Goal: Find contact information: Find contact information

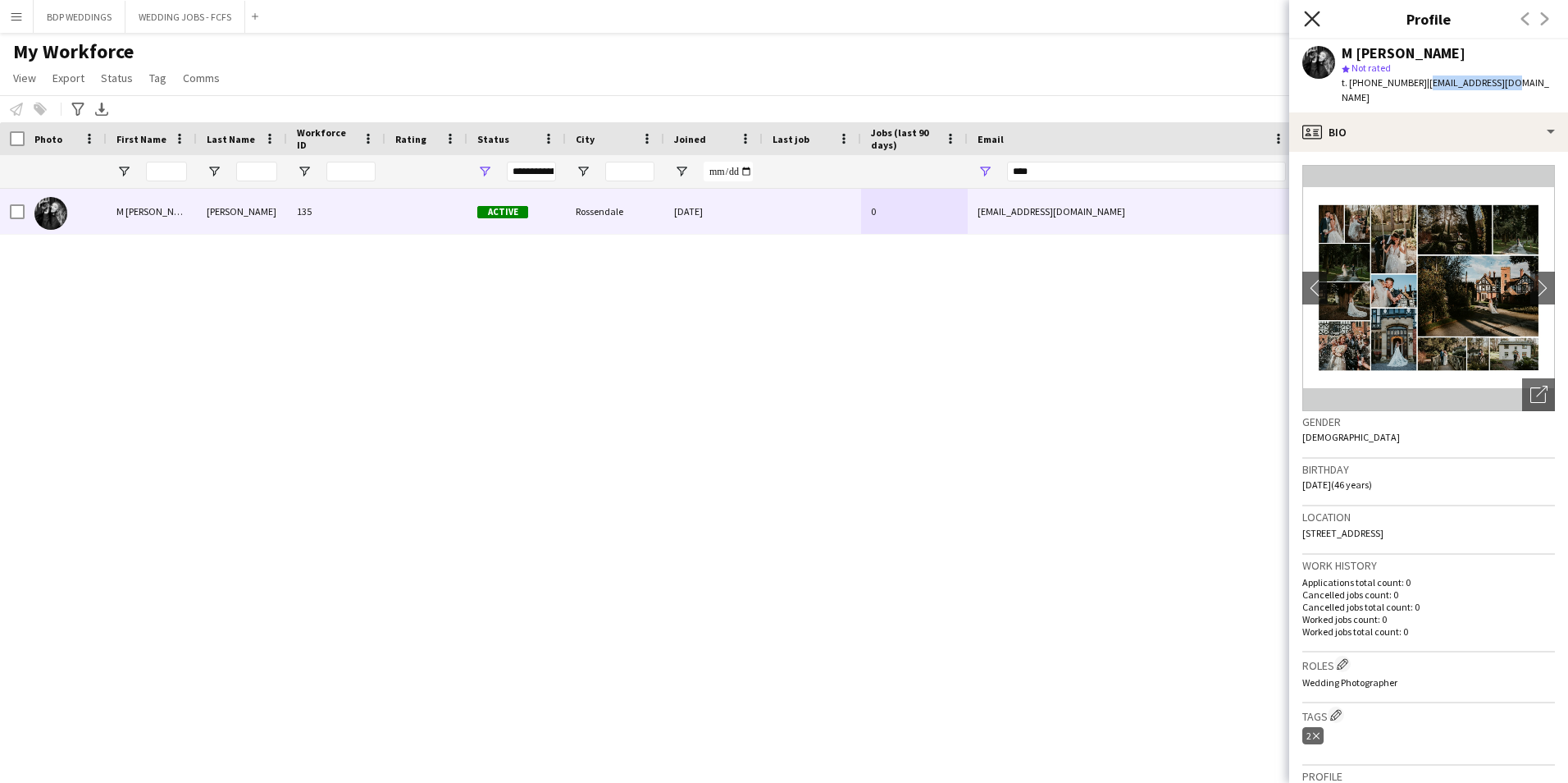
click at [1309, 14] on icon "Close pop-in" at bounding box center [1312, 18] width 16 height 16
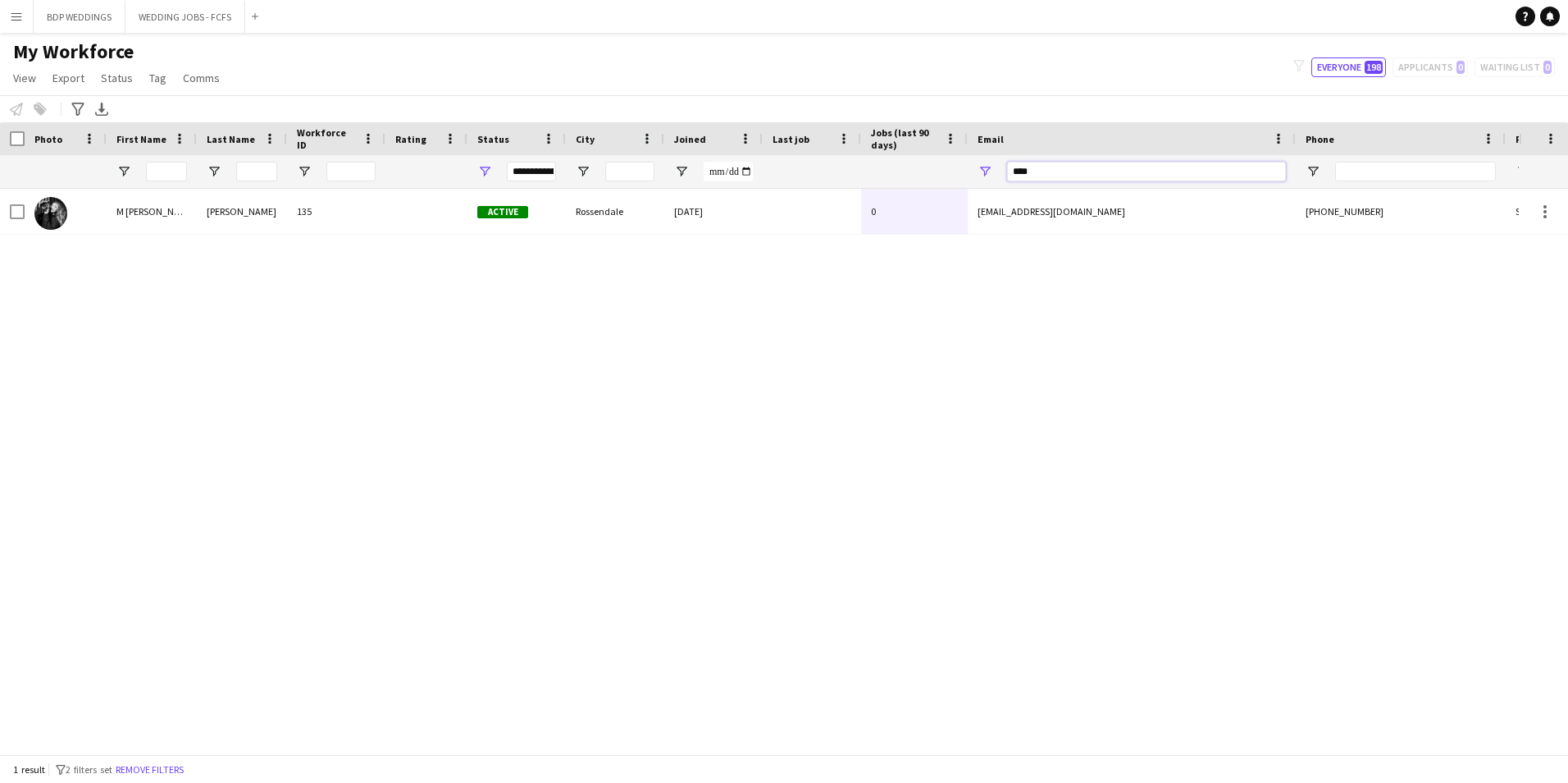
drag, startPoint x: 952, startPoint y: 181, endPoint x: 859, endPoint y: 188, distance: 93.3
click at [861, 188] on div at bounding box center [889, 171] width 1778 height 33
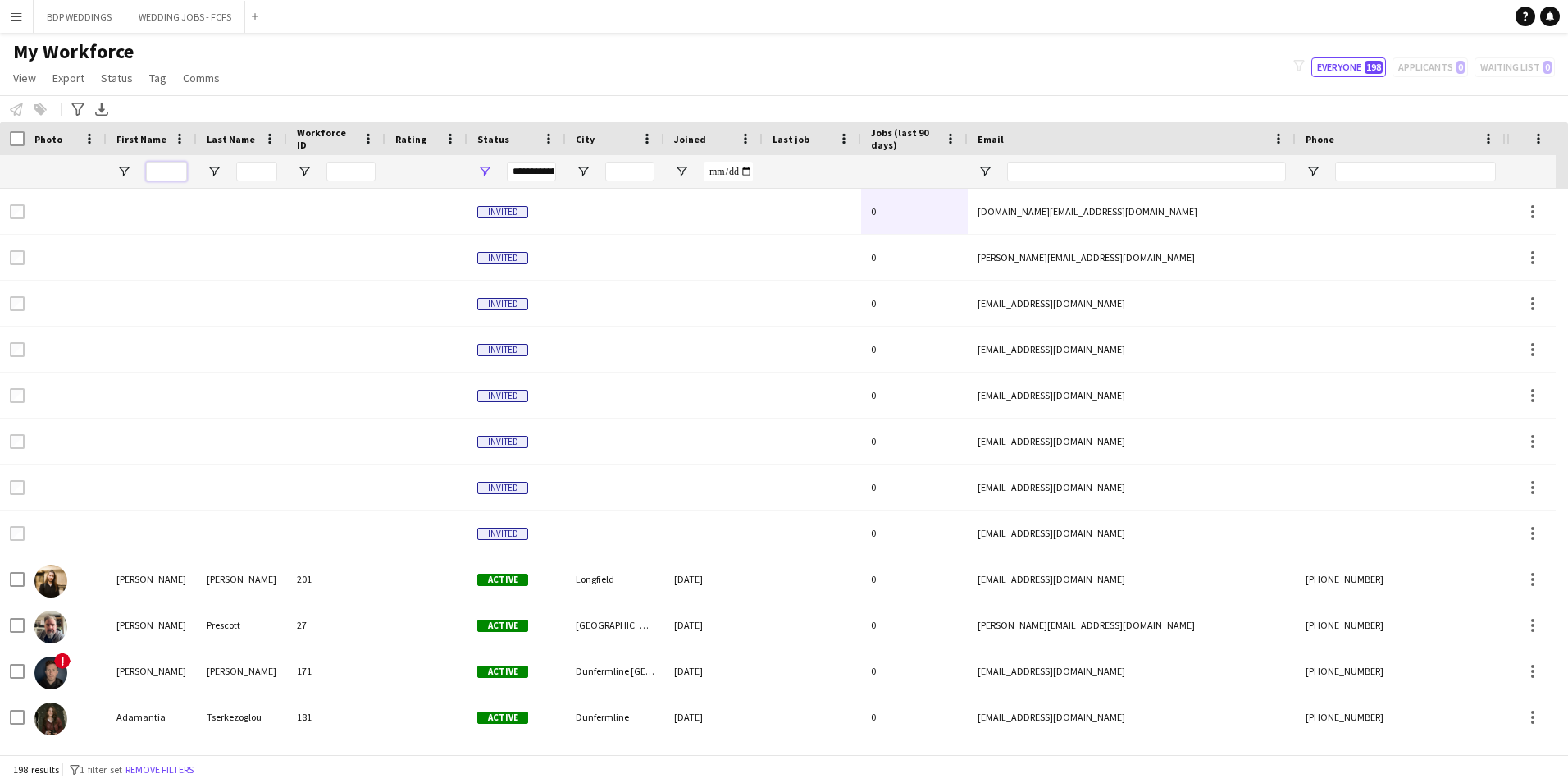
click at [156, 174] on input "First Name Filter Input" at bounding box center [166, 171] width 41 height 20
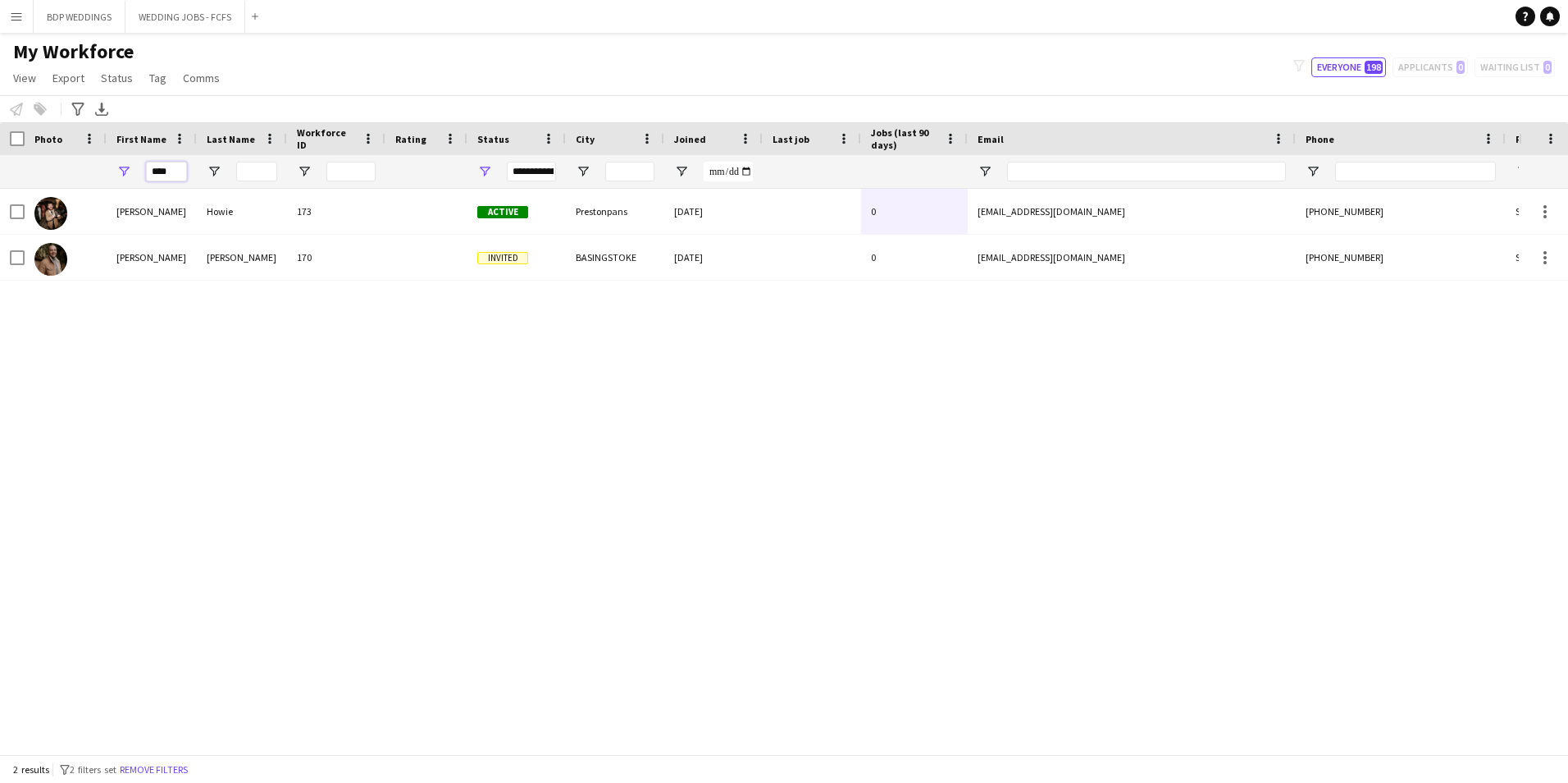
type input "****"
click at [99, 311] on div "[PERSON_NAME] 173 Active Prestonpans [DATE] 0 [EMAIL_ADDRESS][DOMAIN_NAME] [PHO…" at bounding box center [759, 465] width 1519 height 553
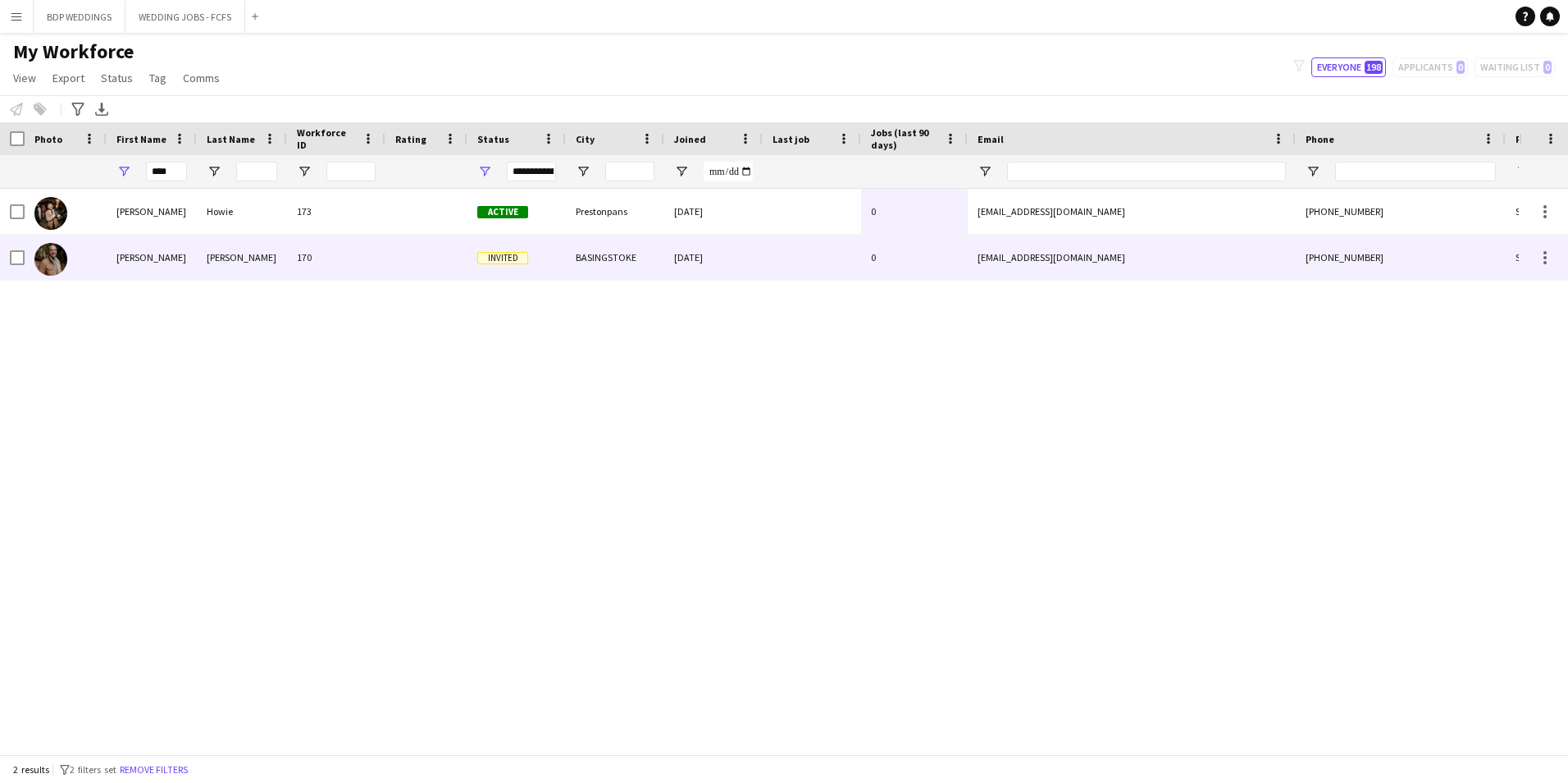
click at [195, 262] on div "[PERSON_NAME]" at bounding box center [151, 257] width 90 height 45
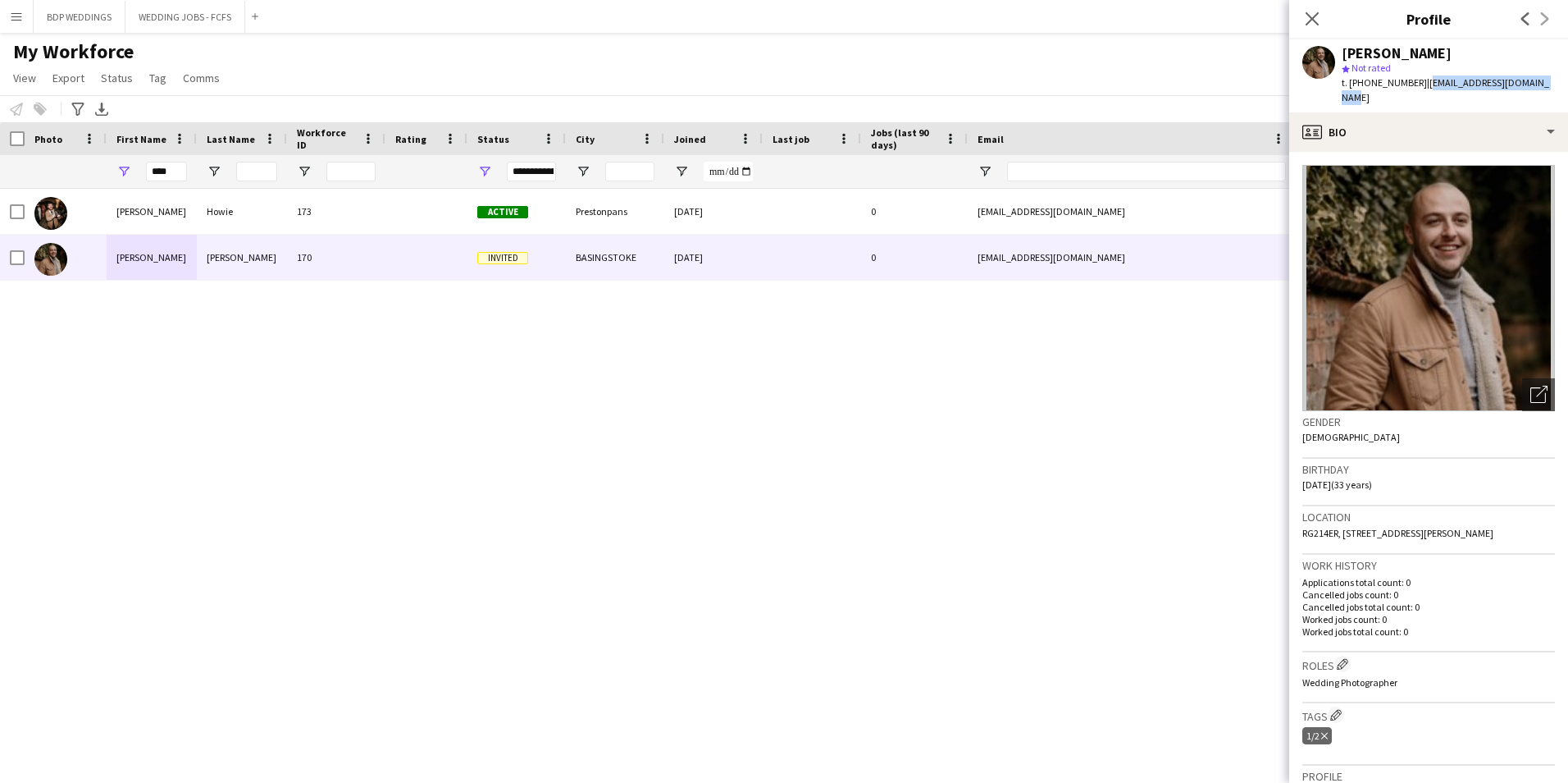
drag, startPoint x: 1426, startPoint y: 79, endPoint x: 1541, endPoint y: 81, distance: 115.0
click at [1541, 81] on div "[PERSON_NAME] star Not rated t. [PHONE_NUMBER] | [EMAIL_ADDRESS][DOMAIN_NAME]" at bounding box center [1429, 76] width 278 height 73
copy span "[EMAIL_ADDRESS][DOMAIN_NAME]"
